Goal: Book appointment/travel/reservation

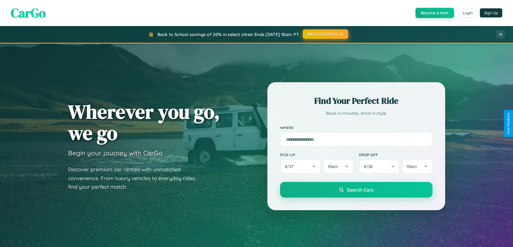
click at [325, 34] on button "BACK2SCHOOL20" at bounding box center [325, 34] width 45 height 10
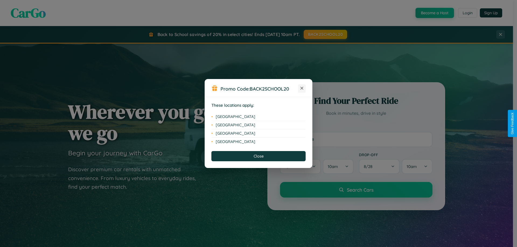
click at [302, 89] on icon at bounding box center [301, 88] width 3 height 3
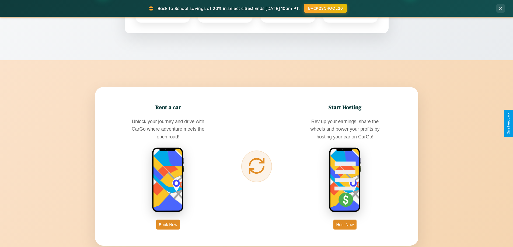
scroll to position [865, 0]
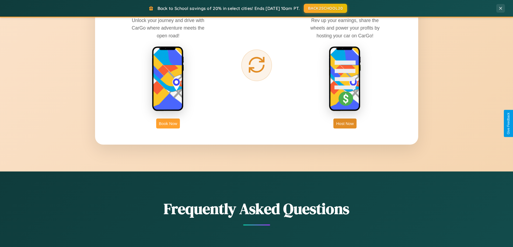
click at [168, 124] on button "Book Now" at bounding box center [168, 124] width 24 height 10
